Goal: Information Seeking & Learning: Learn about a topic

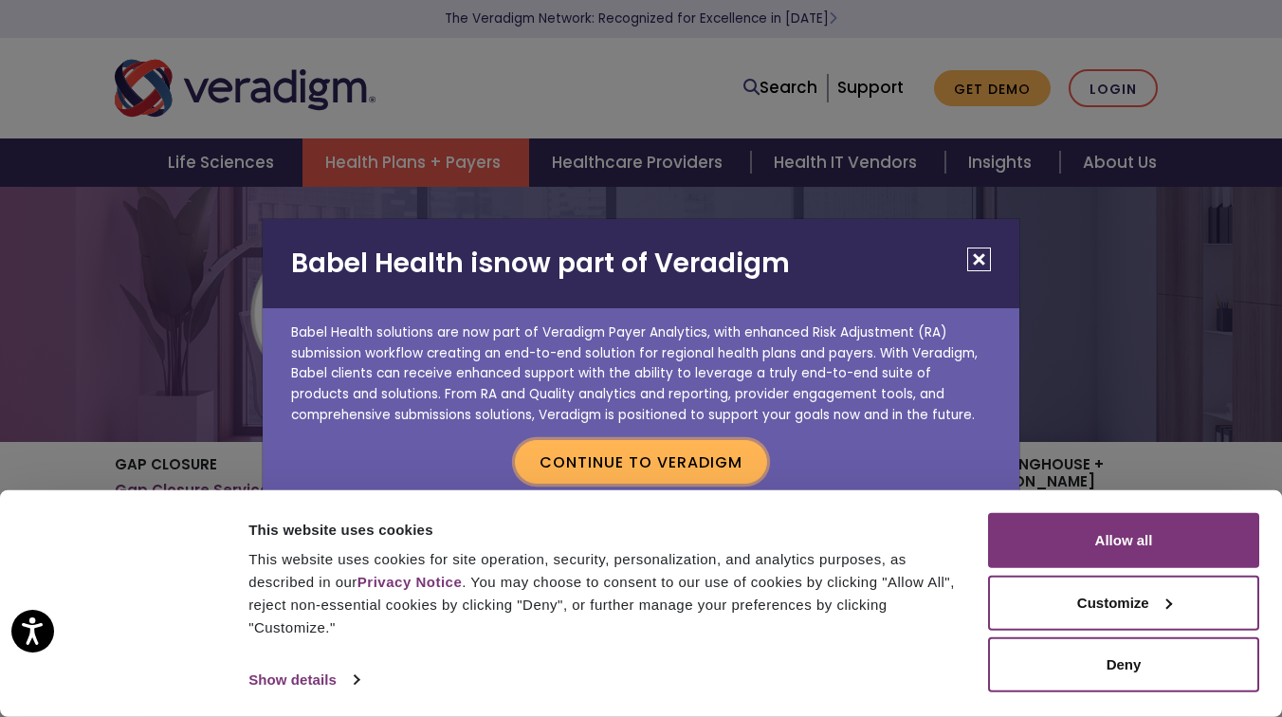
click at [645, 464] on button "Continue to Veradigm" at bounding box center [641, 462] width 252 height 44
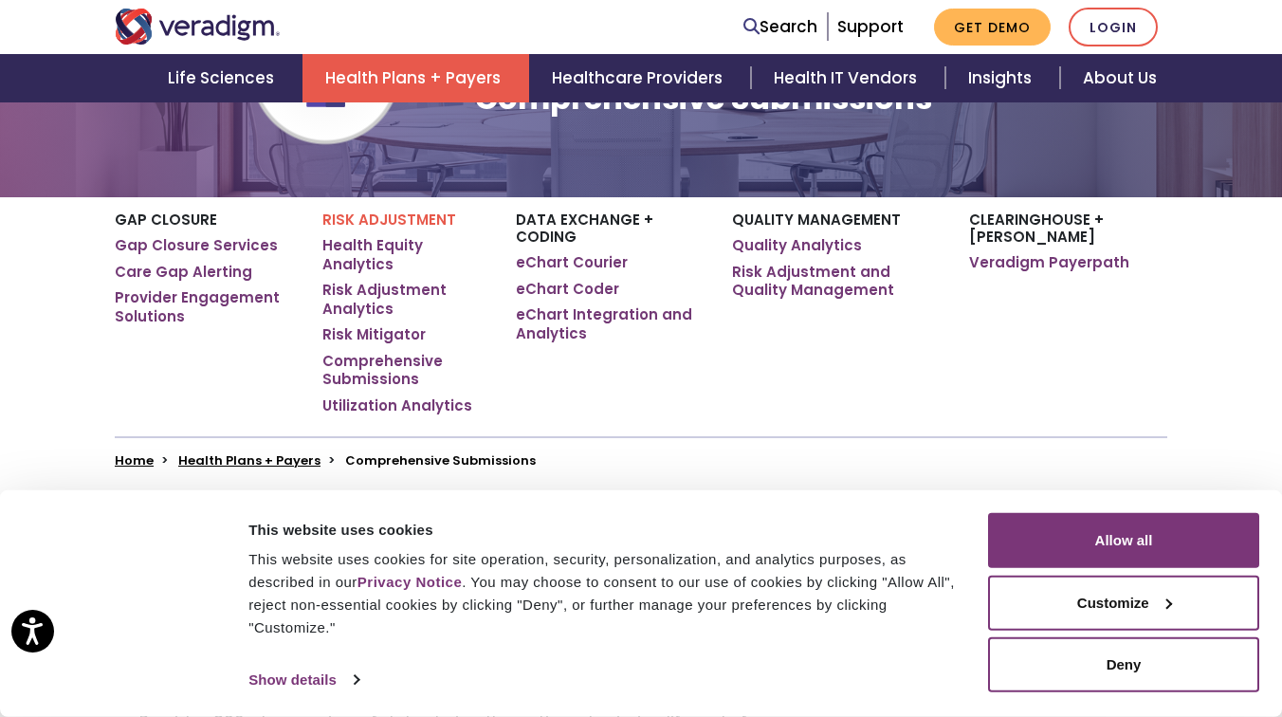
scroll to position [247, 0]
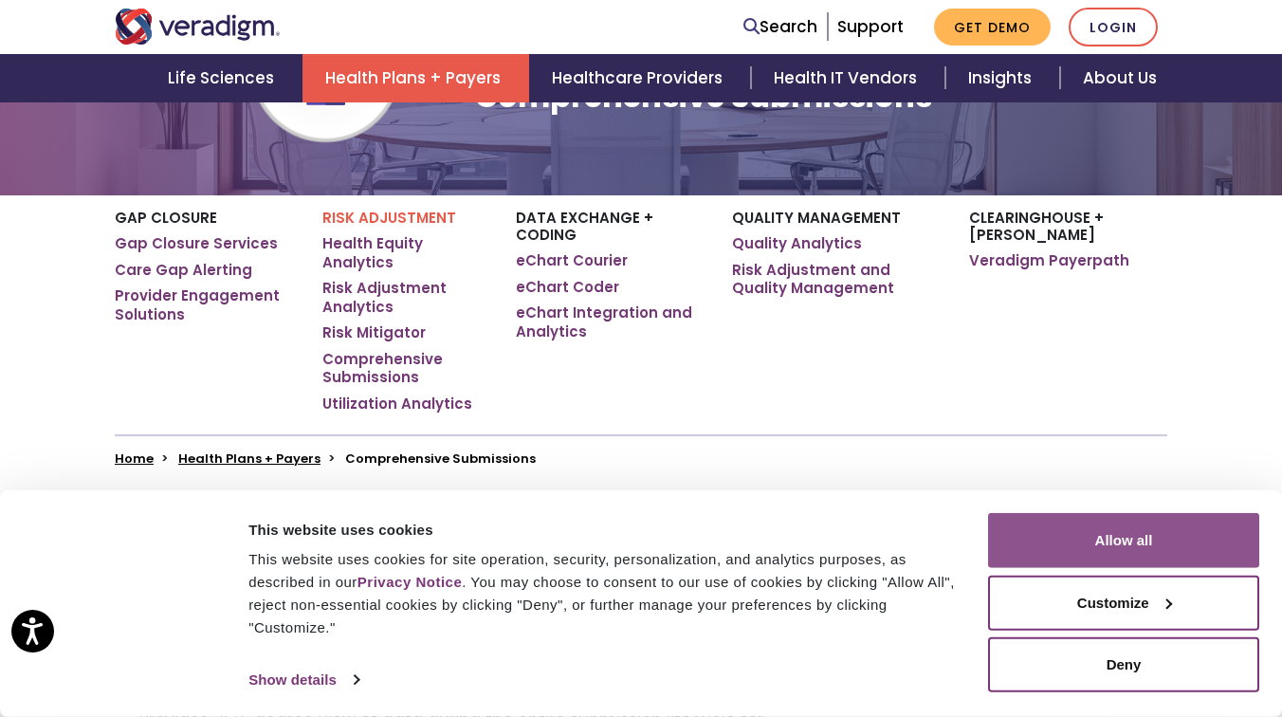
click at [1093, 540] on button "Allow all" at bounding box center [1123, 540] width 271 height 55
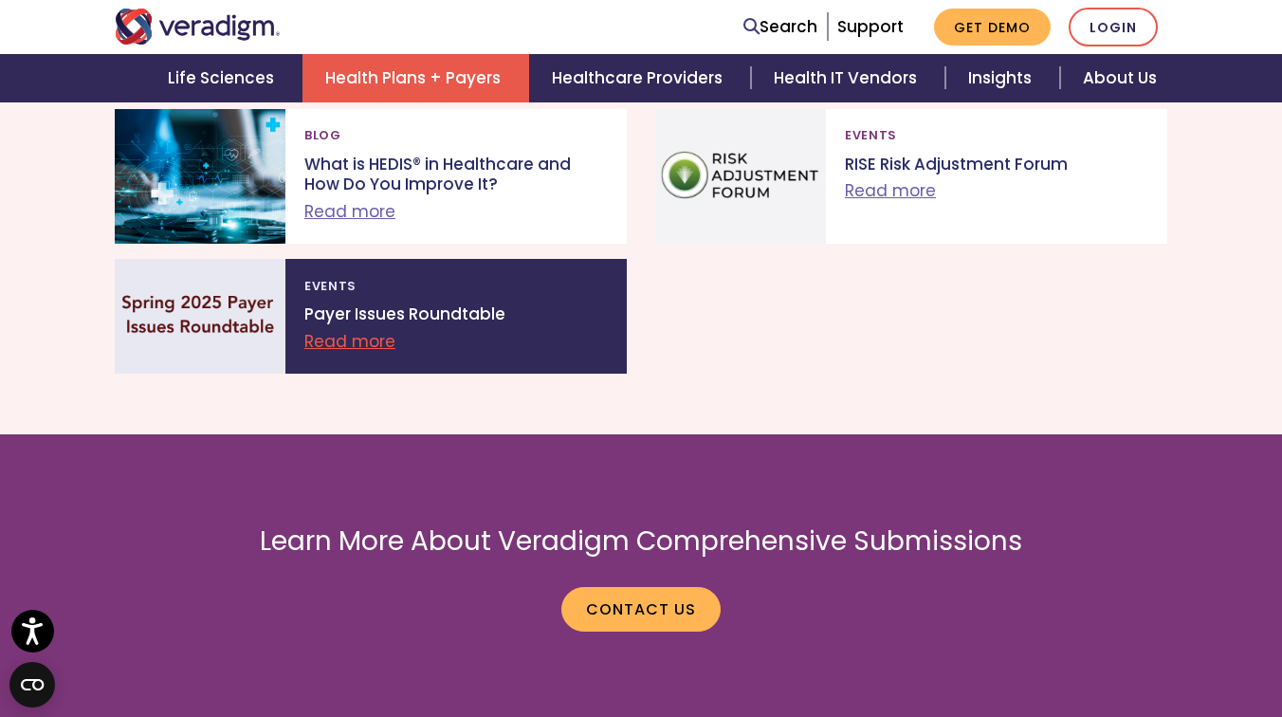
scroll to position [3336, 0]
